Goal: Task Accomplishment & Management: Manage account settings

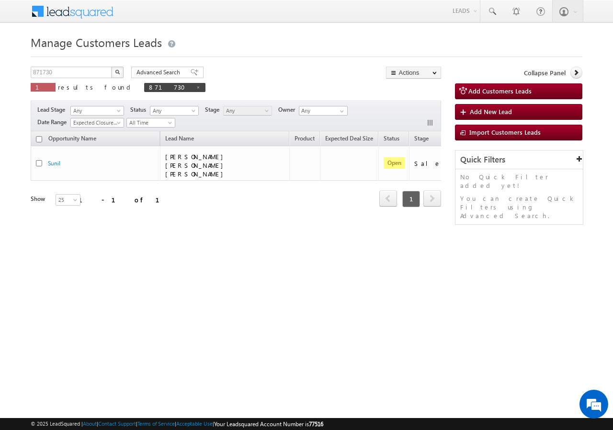
click at [236, 277] on html "Menu [PERSON_NAME] sitar a4@ks erve." at bounding box center [306, 148] width 613 height 296
